Goal: Navigation & Orientation: Go to known website

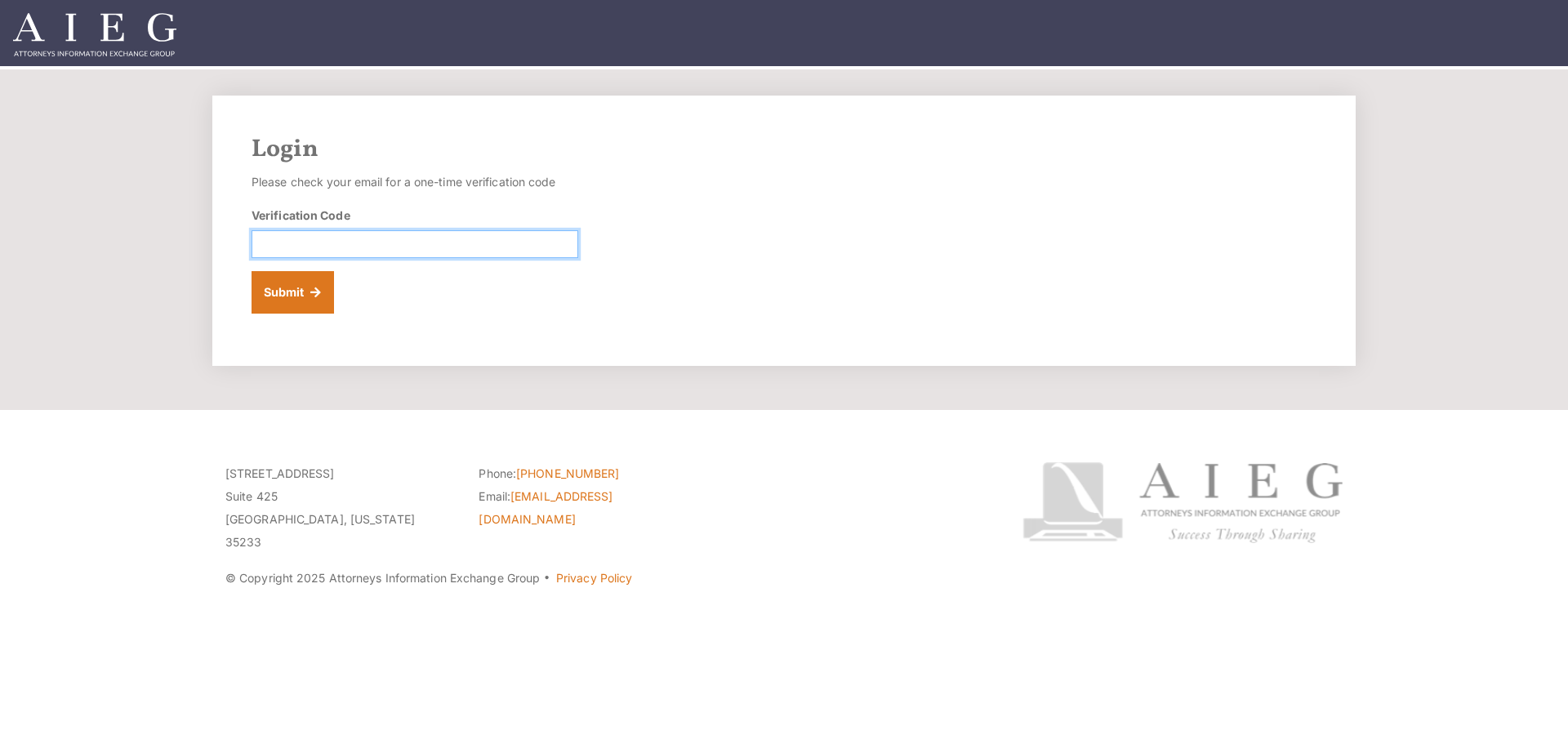
click at [488, 236] on input "Verification Code" at bounding box center [415, 244] width 327 height 28
click at [261, 195] on form "Please check your email for a one-time verification code Verification Code Subm…" at bounding box center [415, 243] width 327 height 143
click at [468, 239] on input "Verification Code" at bounding box center [415, 244] width 327 height 28
click at [294, 253] on input "Verification Code" at bounding box center [415, 244] width 327 height 28
paste input "680987"
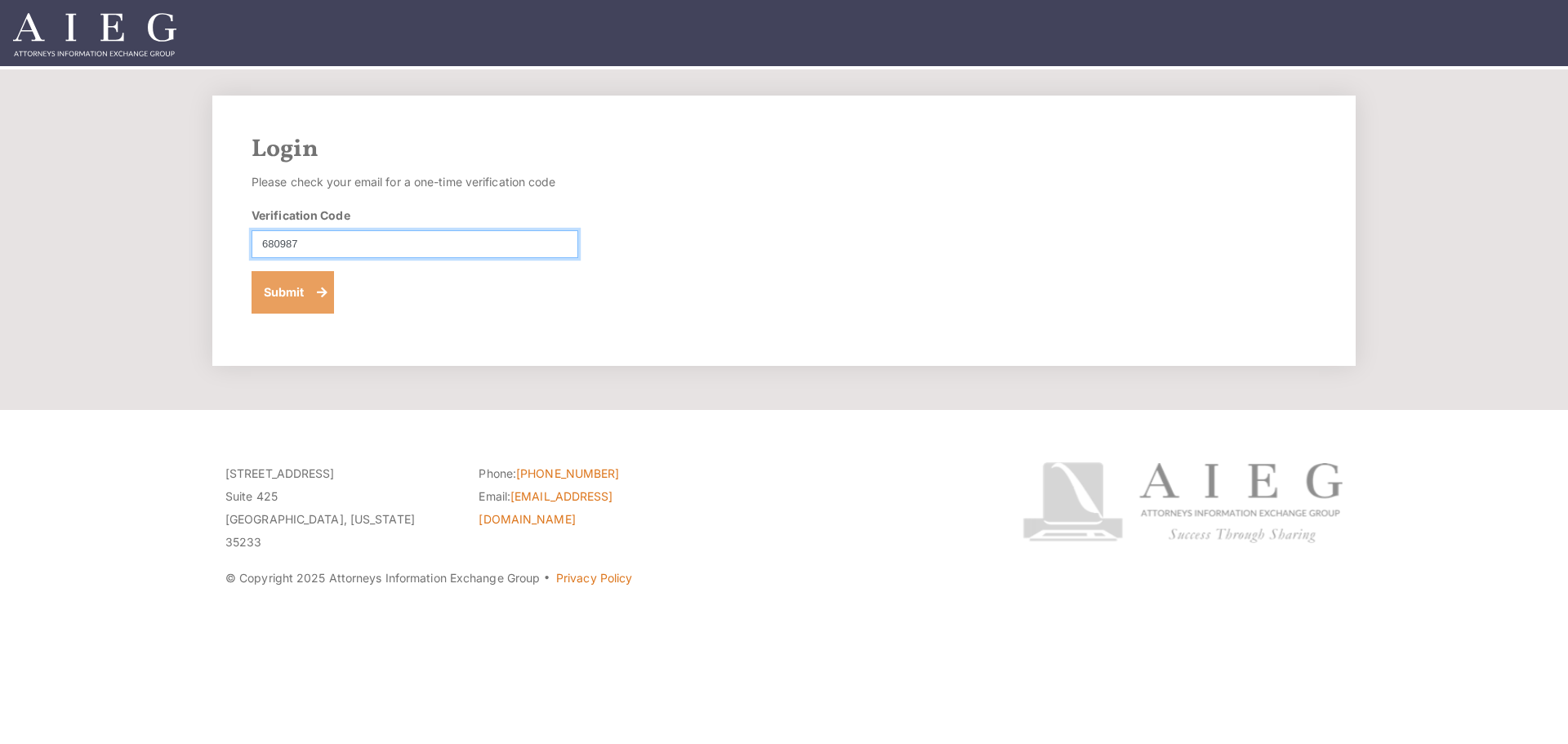
type input "680987"
click at [286, 302] on button "Submit" at bounding box center [293, 292] width 83 height 42
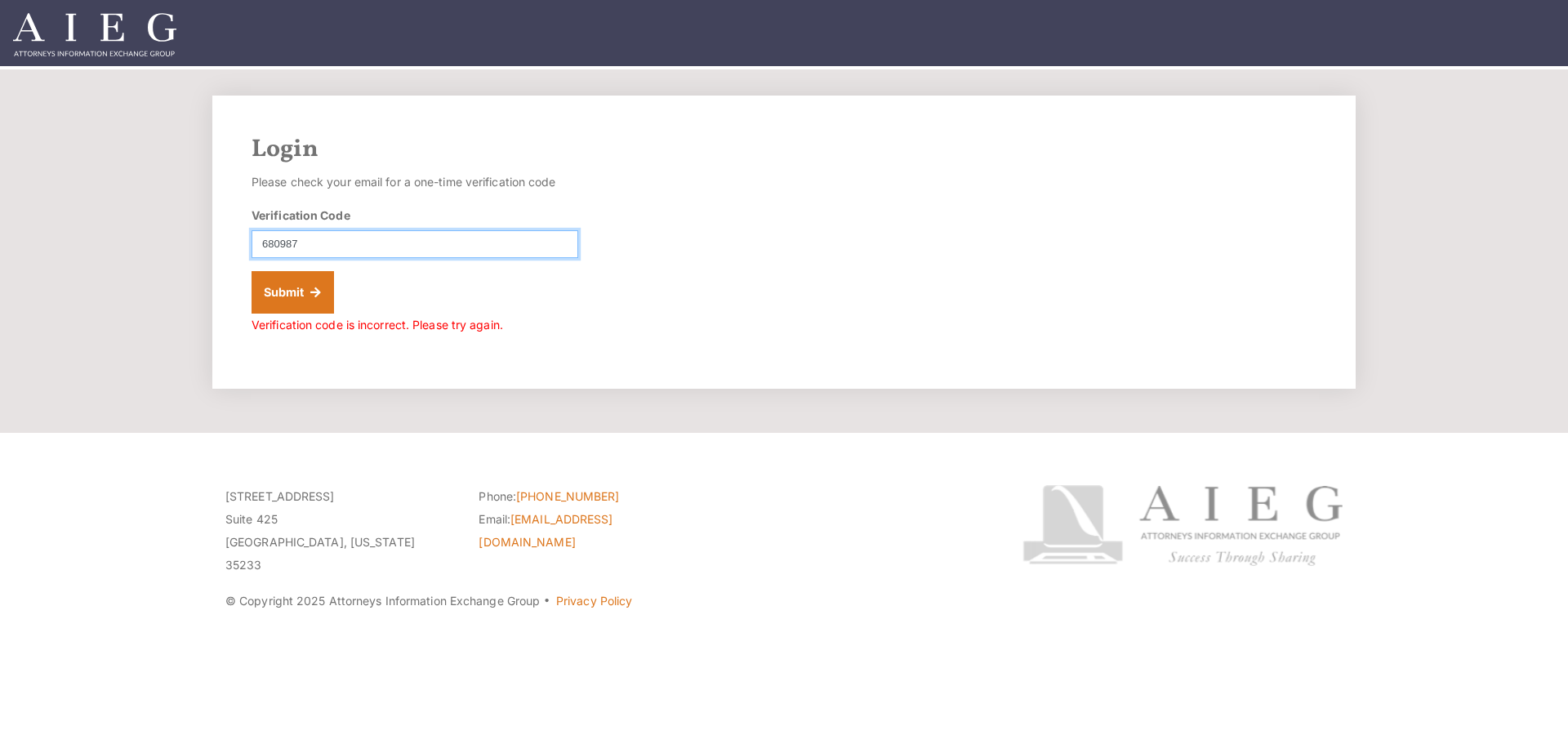
drag, startPoint x: 403, startPoint y: 231, endPoint x: 362, endPoint y: 239, distance: 41.8
click at [396, 234] on input "680987" at bounding box center [415, 244] width 327 height 28
drag, startPoint x: 320, startPoint y: 241, endPoint x: 74, endPoint y: 228, distance: 246.3
click at [79, 229] on section "Login Please check your email for a one-time verification code Verification Cod…" at bounding box center [784, 250] width 1568 height 363
click at [313, 238] on input "680987" at bounding box center [415, 244] width 327 height 28
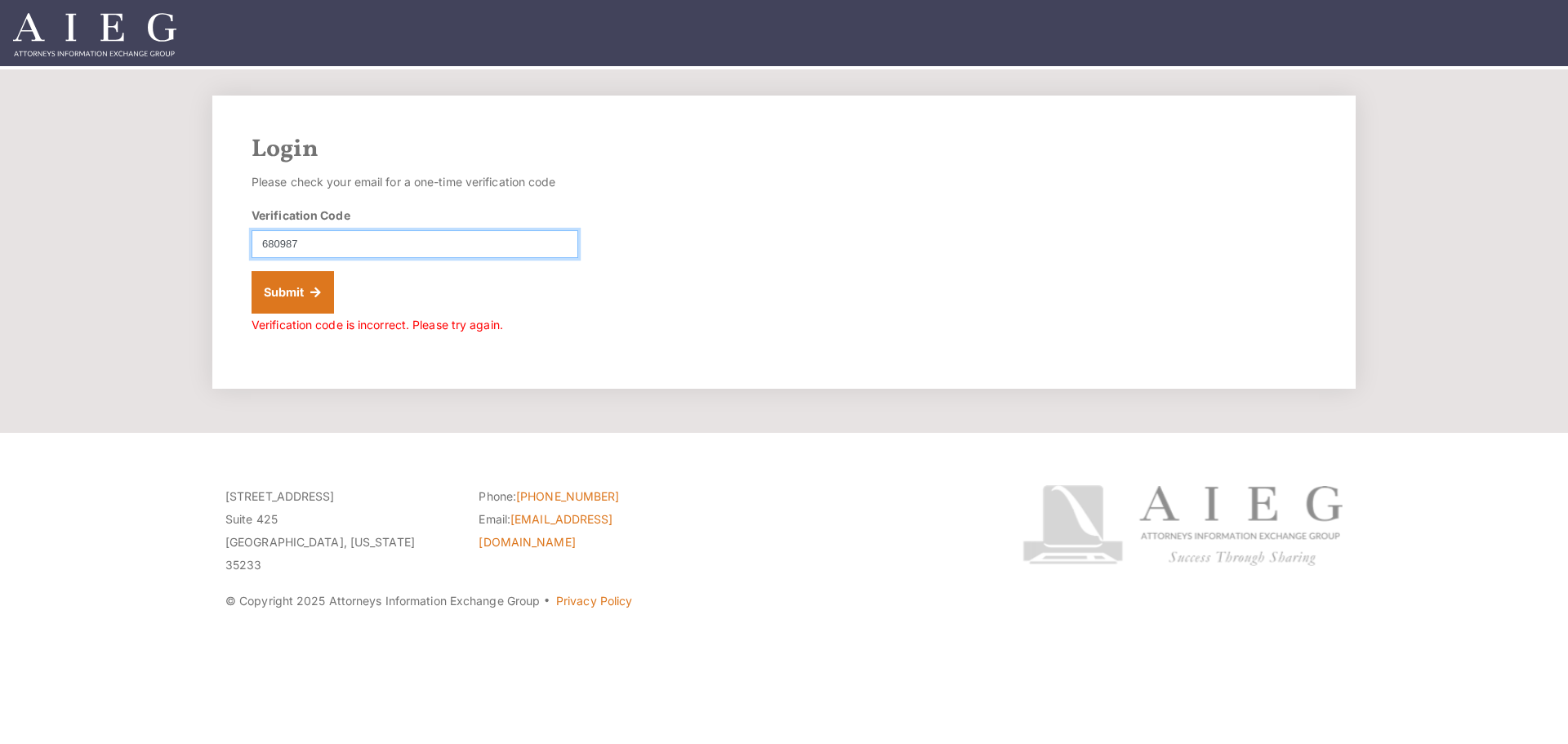
drag, startPoint x: 317, startPoint y: 241, endPoint x: 243, endPoint y: 234, distance: 74.3
click at [208, 240] on div "Login Please check your email for a one-time verification code Verification Cod…" at bounding box center [784, 242] width 1176 height 293
paste input "320869"
type input "320869"
click at [270, 275] on button "Submit" at bounding box center [293, 292] width 83 height 42
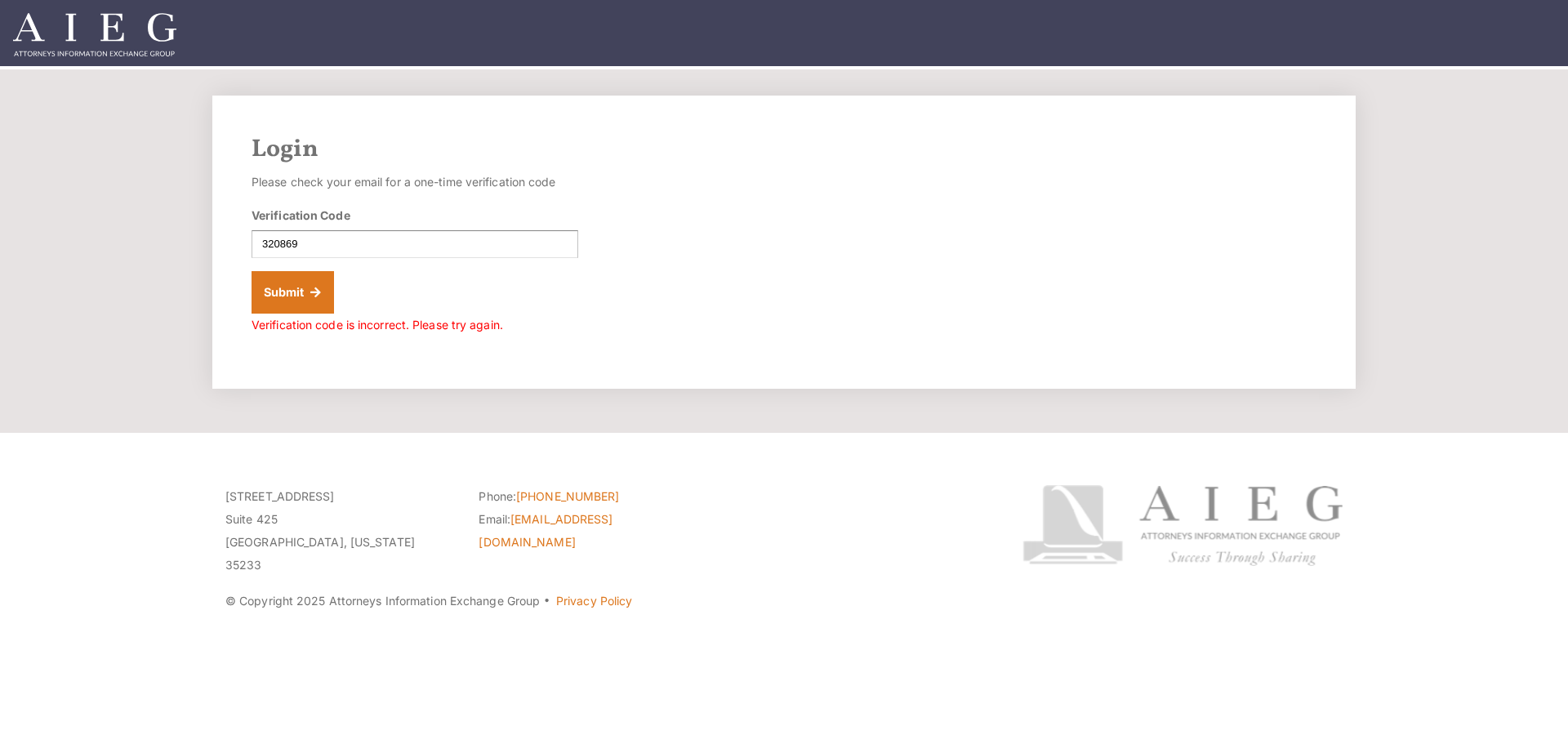
click at [805, 280] on div "Login Please check your email for a one-time verification code Verification Cod…" at bounding box center [784, 242] width 1143 height 293
drag, startPoint x: 987, startPoint y: 143, endPoint x: 948, endPoint y: 145, distance: 39.1
click at [986, 143] on h2 "Login" at bounding box center [784, 149] width 1065 height 29
